Goal: Task Accomplishment & Management: Complete application form

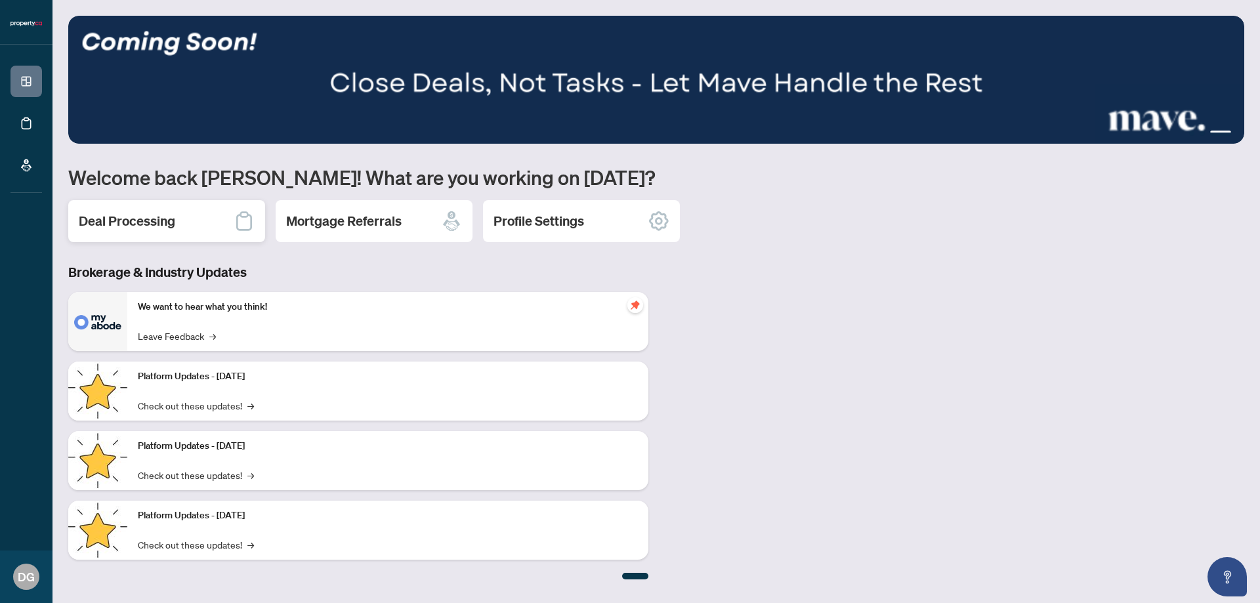
click at [167, 224] on h2 "Deal Processing" at bounding box center [127, 221] width 96 height 18
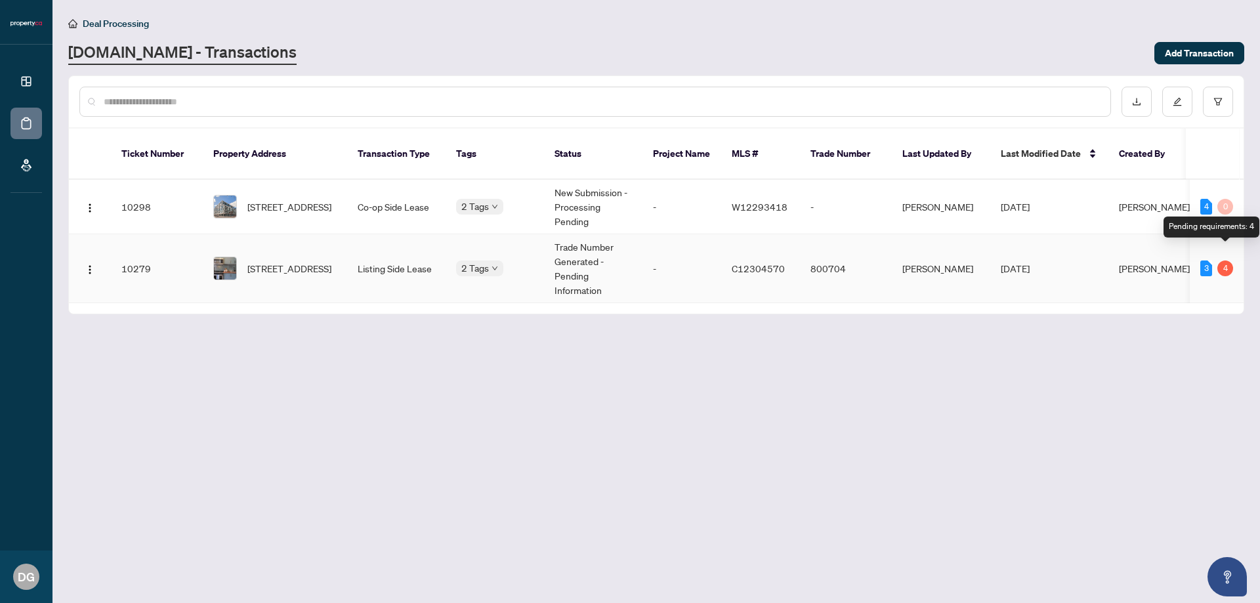
click at [1222, 261] on div "4" at bounding box center [1226, 269] width 16 height 16
click at [372, 255] on td "Listing Side Lease" at bounding box center [396, 268] width 98 height 69
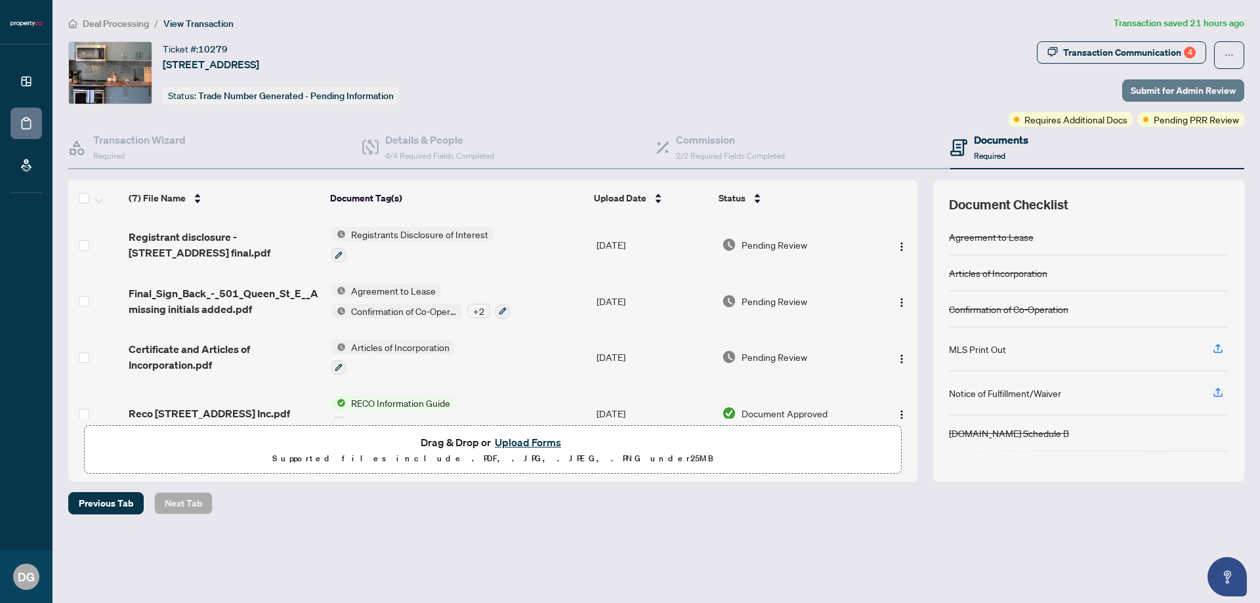
click at [1141, 84] on span "Submit for Admin Review" at bounding box center [1183, 90] width 105 height 21
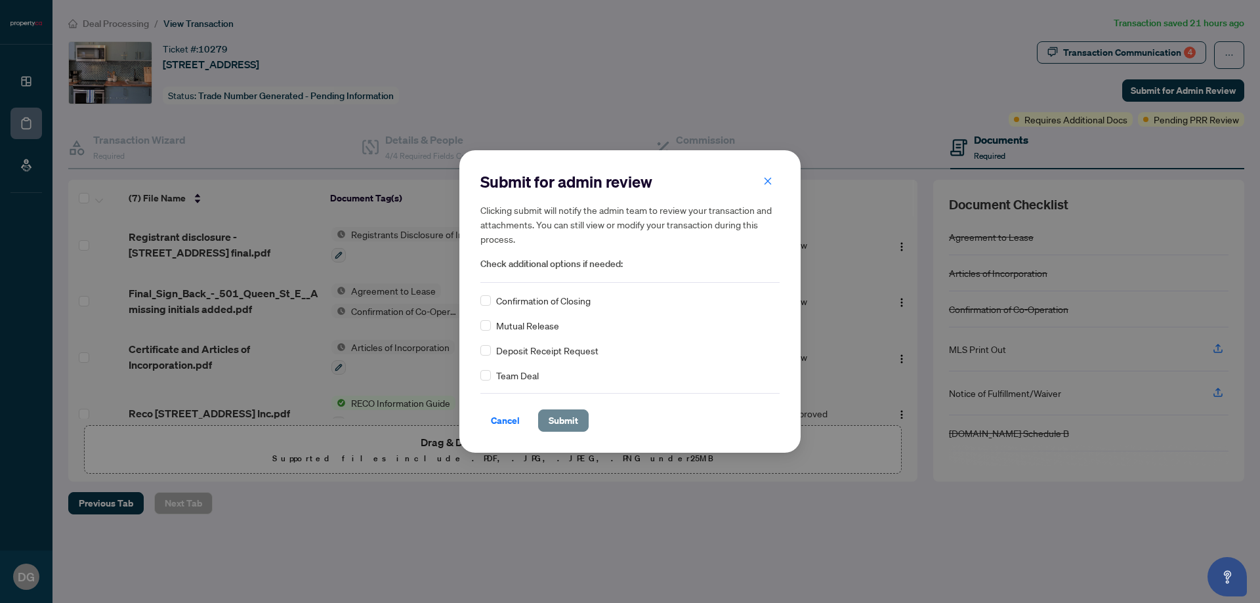
click at [562, 425] on span "Submit" at bounding box center [564, 420] width 30 height 21
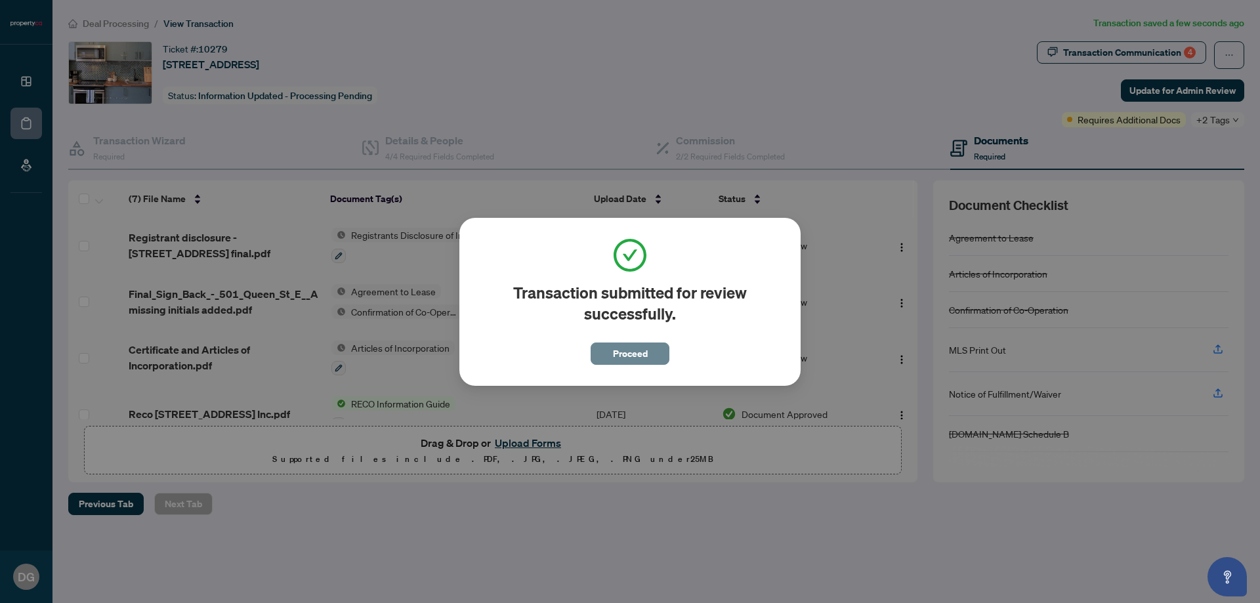
click at [649, 347] on button "Proceed" at bounding box center [630, 354] width 79 height 22
